Goal: Entertainment & Leisure: Consume media (video, audio)

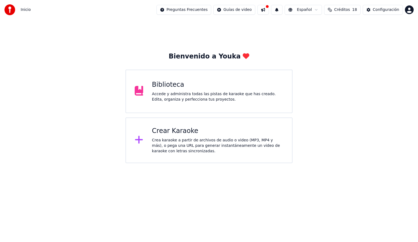
click at [230, 94] on div "Accede y administra todas las pistas de karaoke que has creado. Edita, organiza…" at bounding box center [218, 97] width 132 height 11
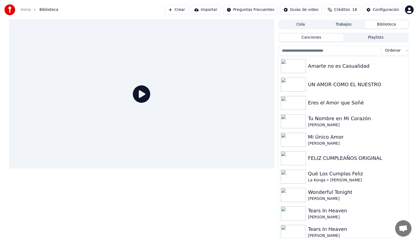
click at [325, 46] on input "search" at bounding box center [330, 51] width 102 height 10
click at [324, 52] on input "search" at bounding box center [330, 51] width 102 height 10
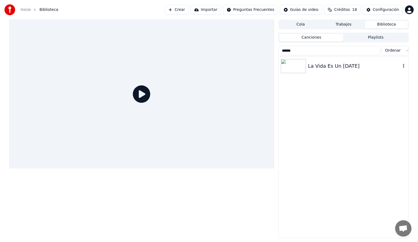
type input "******"
click at [342, 62] on div "La Vida Es Un [DATE]" at bounding box center [354, 66] width 93 height 8
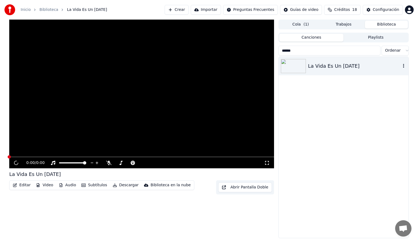
click at [342, 62] on div "La Vida Es Un [DATE]" at bounding box center [354, 66] width 93 height 8
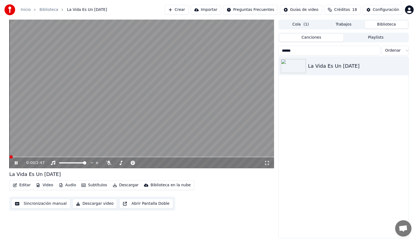
click at [67, 186] on button "Audio" at bounding box center [68, 186] width 22 height 8
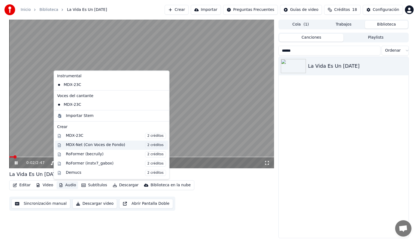
click at [89, 145] on div "MDX-Net (Con Voces de Fondo) 2 créditos" at bounding box center [116, 145] width 100 height 6
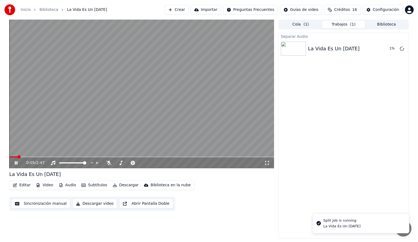
click at [70, 185] on button "Audio" at bounding box center [68, 186] width 22 height 8
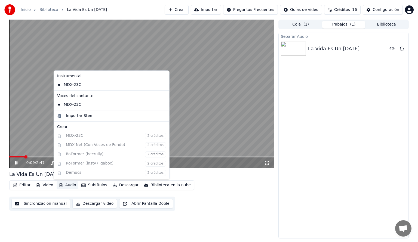
click at [346, 90] on div "Separar Audio La Vida Es Un [DATE] 4 %" at bounding box center [344, 136] width 130 height 206
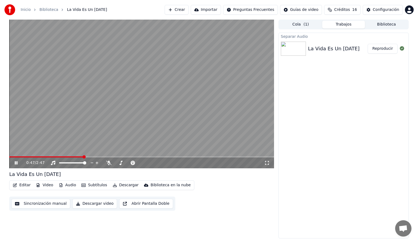
click at [83, 157] on span at bounding box center [141, 157] width 265 height 1
click at [134, 157] on span at bounding box center [141, 157] width 265 height 1
click at [142, 157] on span at bounding box center [141, 157] width 265 height 1
click at [152, 158] on span at bounding box center [141, 157] width 265 height 1
click at [160, 158] on div "1:31 / 2:47" at bounding box center [141, 163] width 265 height 11
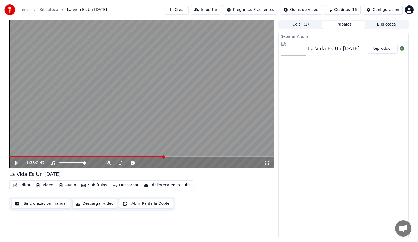
click at [163, 157] on span at bounding box center [141, 157] width 265 height 1
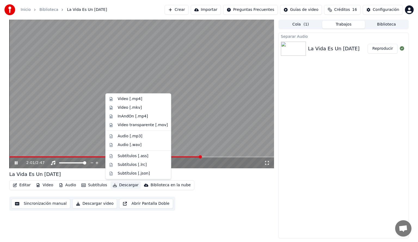
click at [124, 184] on button "Descargar" at bounding box center [126, 186] width 31 height 8
click at [131, 99] on div "Video [.mp4]" at bounding box center [130, 98] width 25 height 5
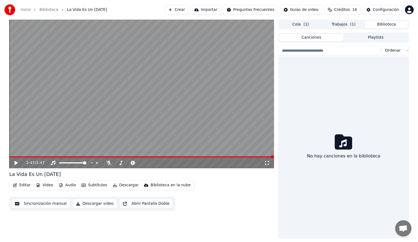
click at [385, 23] on button "Biblioteca" at bounding box center [386, 25] width 43 height 8
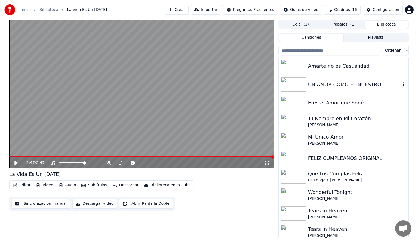
click at [295, 84] on img at bounding box center [293, 85] width 25 height 14
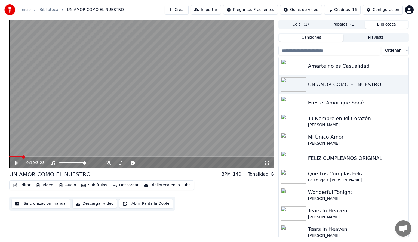
click at [22, 157] on span at bounding box center [141, 157] width 265 height 1
click at [37, 157] on span at bounding box center [141, 157] width 265 height 1
click at [295, 141] on img at bounding box center [293, 140] width 25 height 14
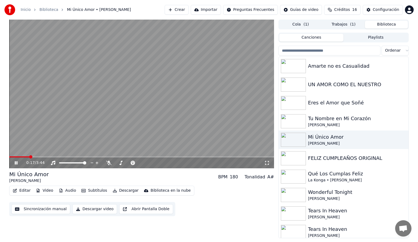
click at [29, 157] on span at bounding box center [141, 157] width 265 height 1
click at [46, 158] on span at bounding box center [141, 157] width 265 height 1
click at [41, 157] on span at bounding box center [25, 157] width 32 height 1
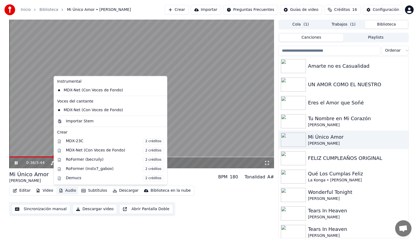
click at [72, 192] on button "Audio" at bounding box center [68, 191] width 22 height 8
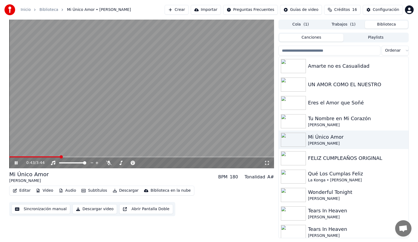
click at [3, 156] on div "0:43 / 3:44 Mi Único Amor [PERSON_NAME] BPM 180 Tonalidad A# Editar Video Audio…" at bounding box center [209, 129] width 418 height 219
click at [72, 157] on span at bounding box center [141, 157] width 265 height 1
click at [17, 162] on icon at bounding box center [20, 163] width 13 height 4
click at [349, 24] on button "Trabajos ( 1 )" at bounding box center [343, 25] width 43 height 8
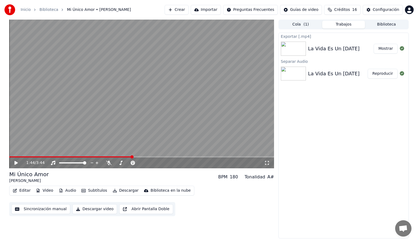
click at [132, 157] on span at bounding box center [131, 157] width 3 height 3
click at [384, 50] on button "Mostrar" at bounding box center [386, 49] width 24 height 10
click at [17, 163] on icon at bounding box center [15, 163] width 3 height 4
click at [384, 26] on button "Biblioteca" at bounding box center [386, 25] width 43 height 8
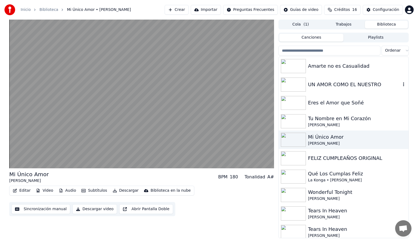
click at [293, 87] on img at bounding box center [293, 85] width 25 height 14
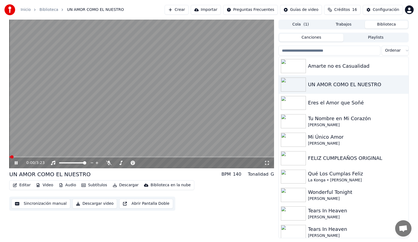
click at [45, 158] on div "0:00 / 3:23" at bounding box center [141, 163] width 265 height 11
click at [45, 157] on span at bounding box center [141, 157] width 265 height 1
click at [66, 157] on span at bounding box center [141, 157] width 265 height 1
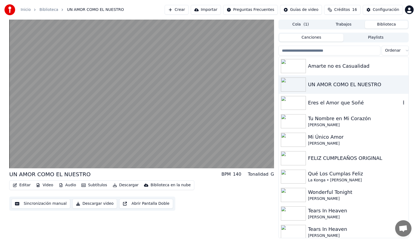
click at [293, 104] on img at bounding box center [293, 103] width 25 height 14
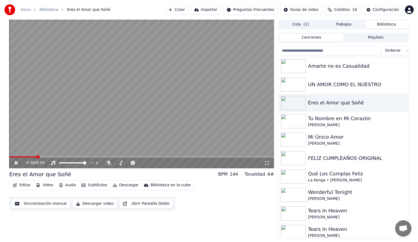
click at [36, 157] on span at bounding box center [141, 157] width 265 height 1
click at [50, 158] on span at bounding box center [141, 157] width 265 height 1
click at [71, 157] on span at bounding box center [141, 157] width 265 height 1
click at [91, 157] on span at bounding box center [141, 157] width 265 height 1
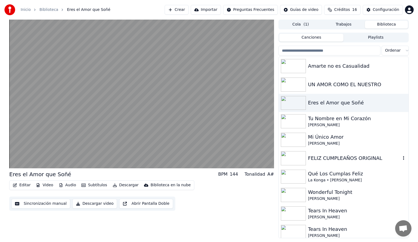
click at [295, 160] on img at bounding box center [293, 158] width 25 height 14
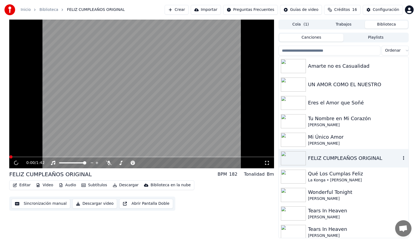
click at [295, 160] on img at bounding box center [293, 158] width 25 height 14
click at [16, 163] on icon at bounding box center [20, 163] width 13 height 4
